Goal: Task Accomplishment & Management: Manage account settings

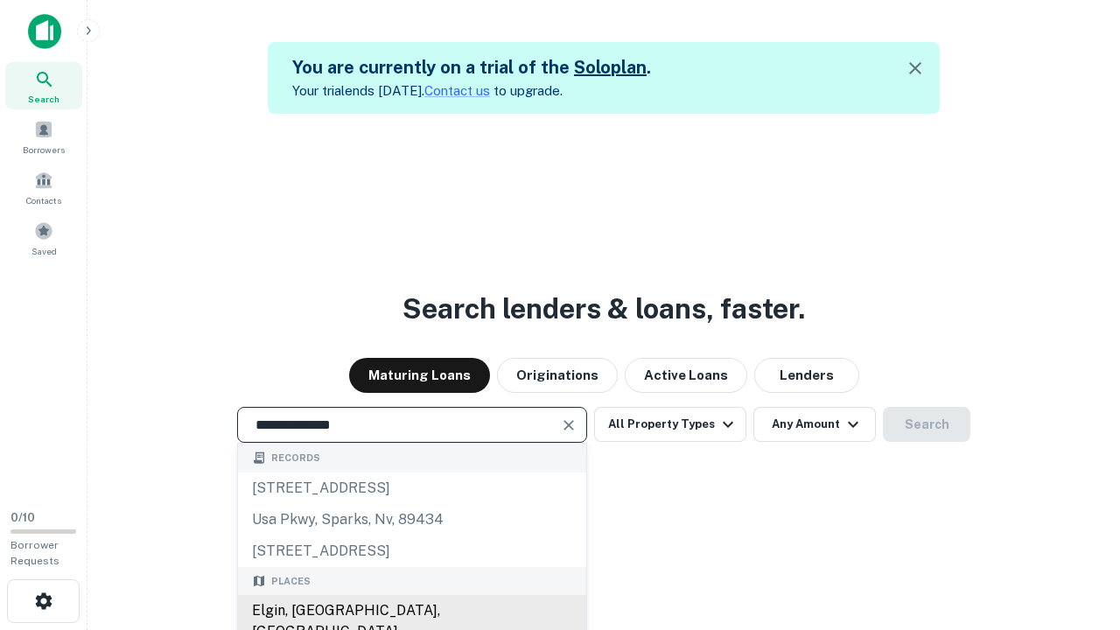
click at [411, 611] on div "Elgin, [GEOGRAPHIC_DATA], [GEOGRAPHIC_DATA]" at bounding box center [412, 621] width 348 height 53
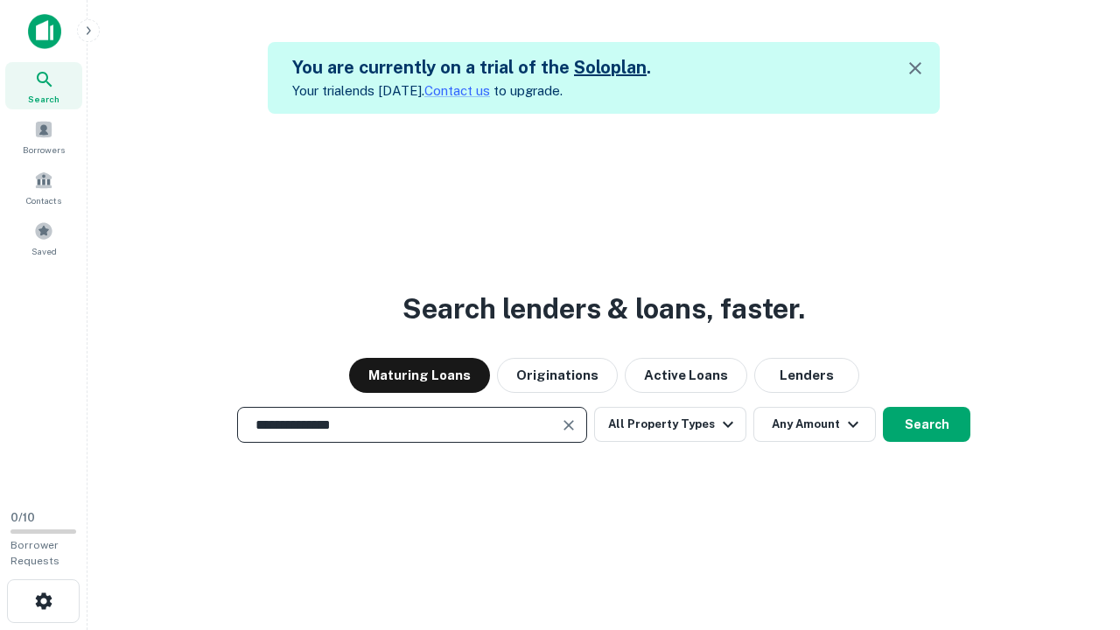
scroll to position [28, 0]
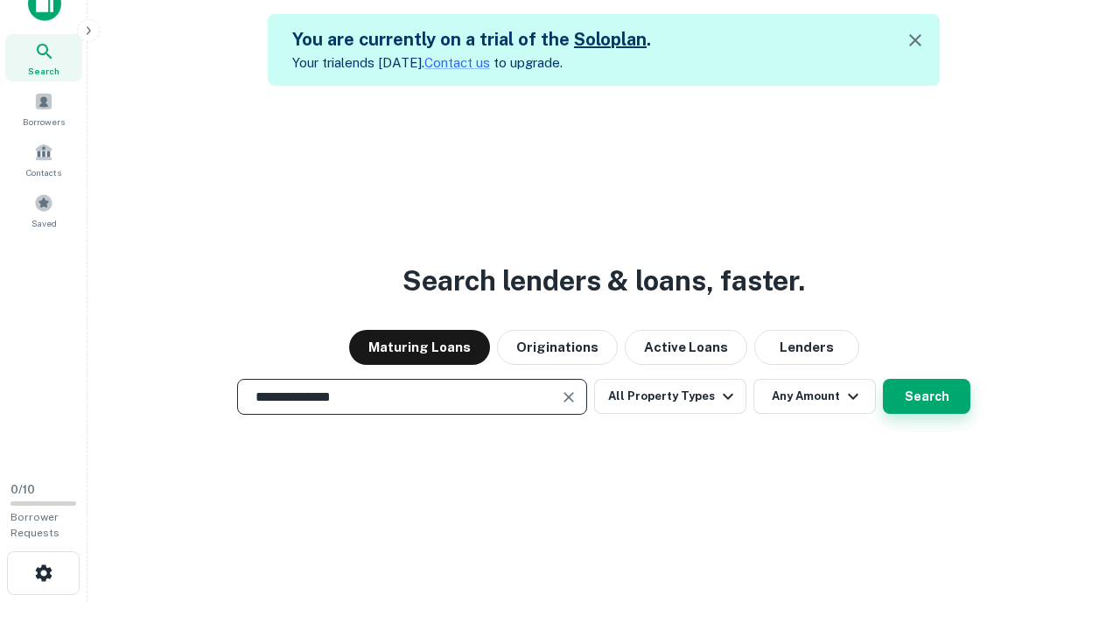
type input "**********"
click at [883, 379] on button "Search" at bounding box center [927, 396] width 88 height 35
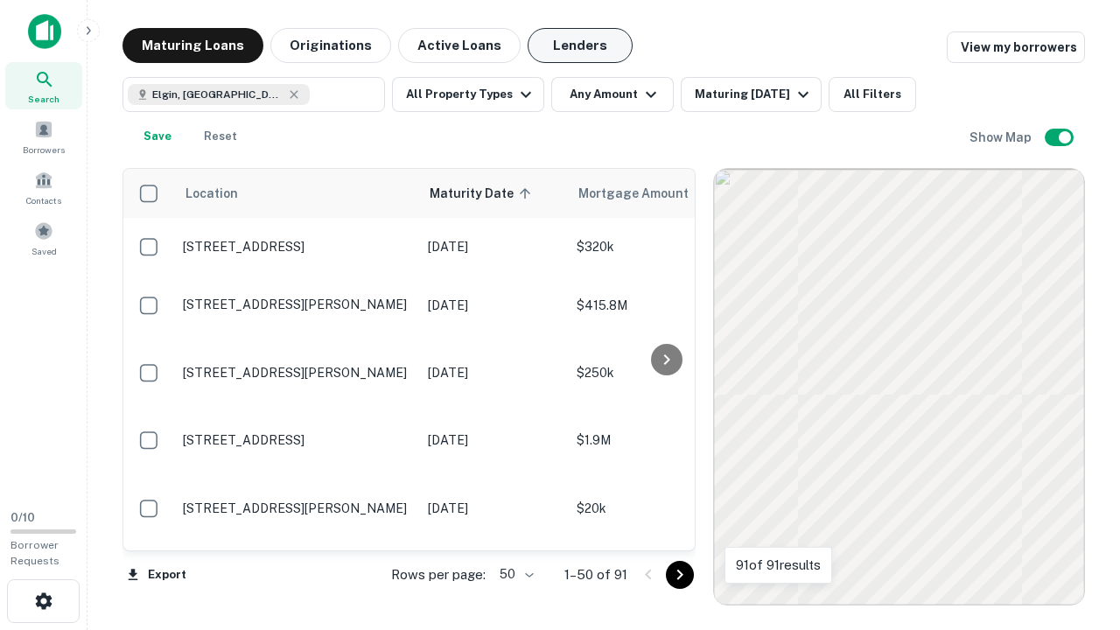
click at [580, 46] on button "Lenders" at bounding box center [580, 45] width 105 height 35
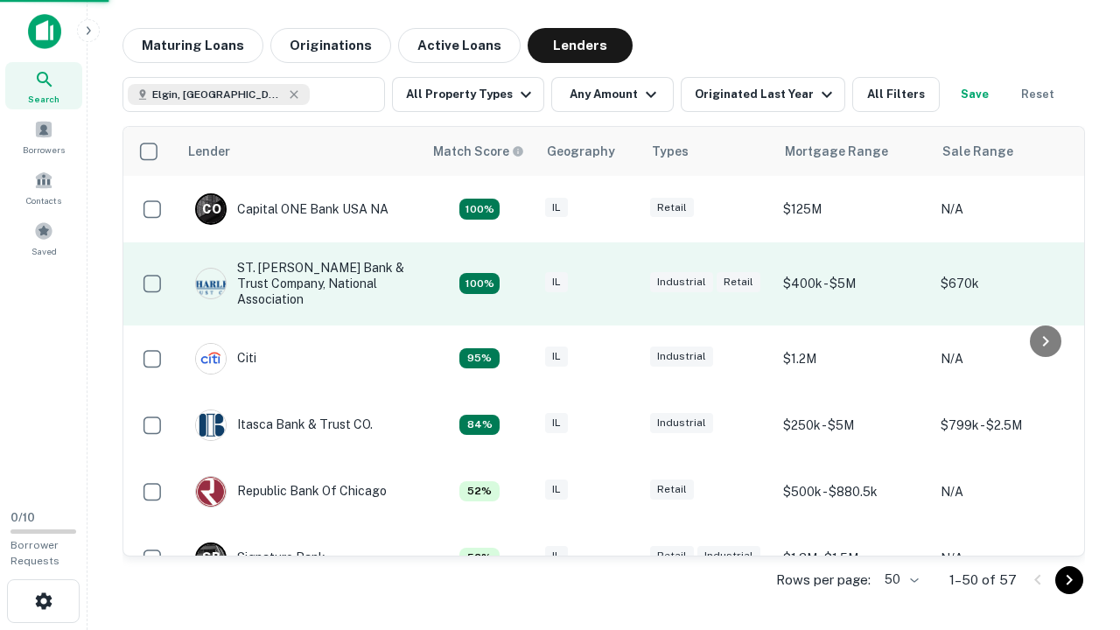
click at [621, 284] on div "IL" at bounding box center [589, 284] width 88 height 24
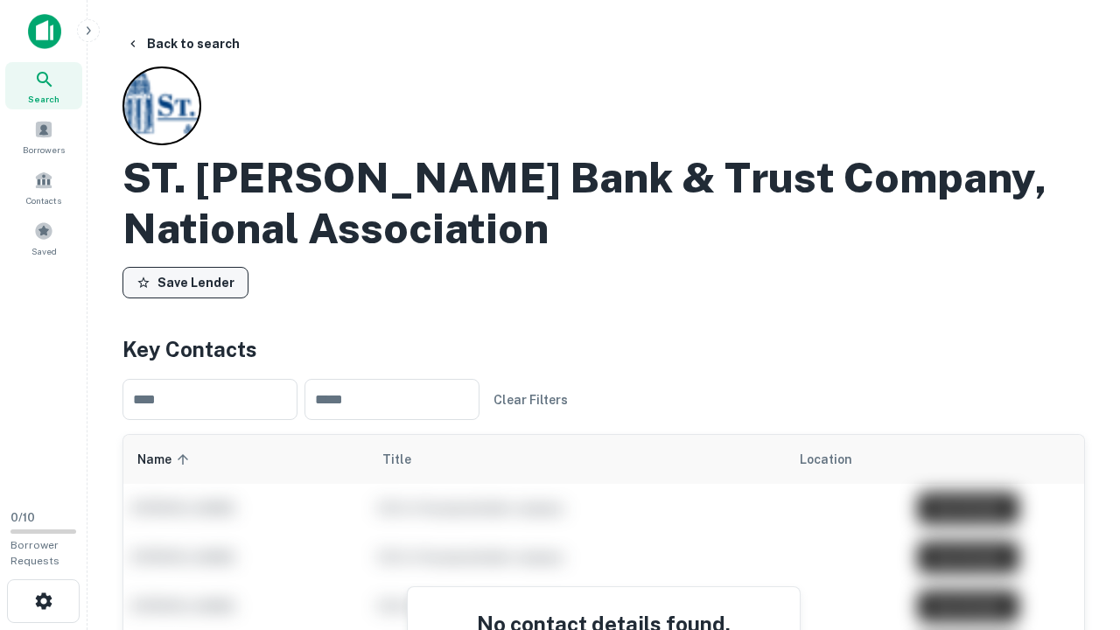
click at [186, 283] on button "Save Lender" at bounding box center [186, 283] width 126 height 32
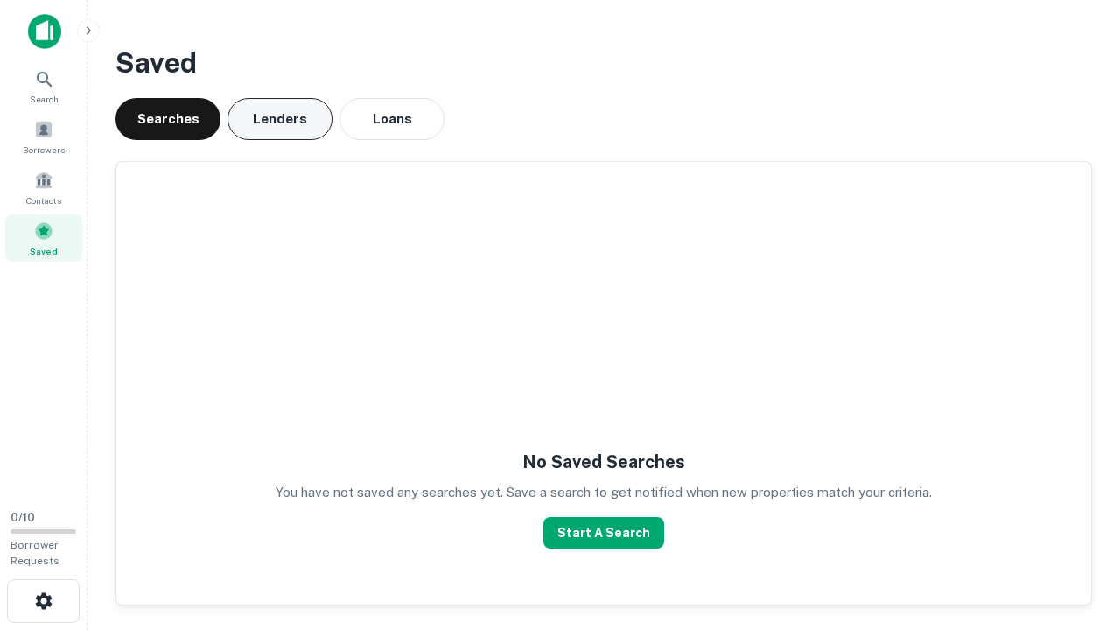
click at [280, 119] on button "Lenders" at bounding box center [280, 119] width 105 height 42
